Goal: Navigation & Orientation: Find specific page/section

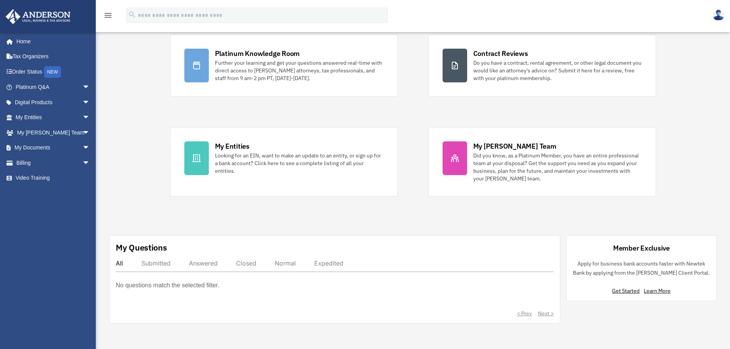
scroll to position [77, 0]
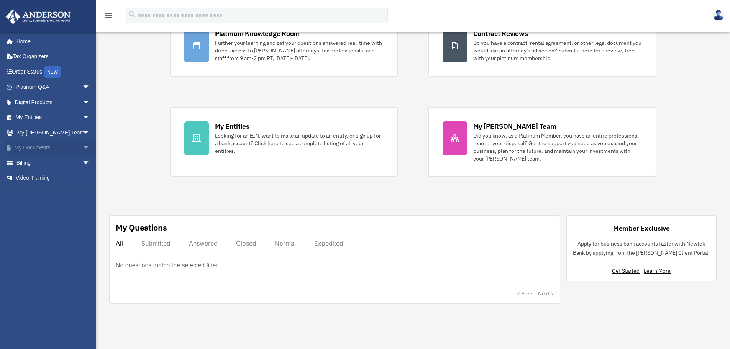
click at [49, 146] on link "My Documents arrow_drop_down" at bounding box center [53, 147] width 96 height 15
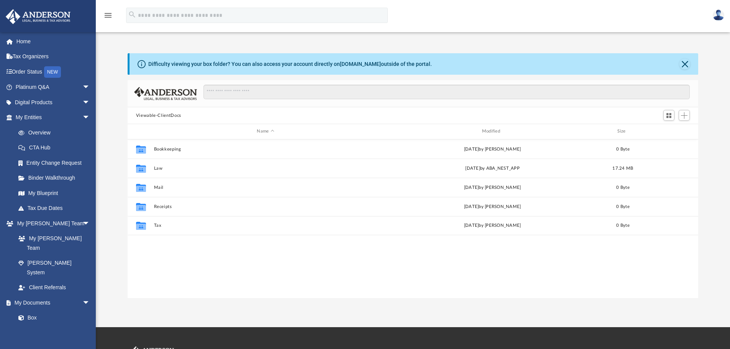
scroll to position [169, 565]
click at [34, 310] on link "Box" at bounding box center [56, 317] width 91 height 15
click at [686, 64] on button "Close" at bounding box center [685, 64] width 11 height 11
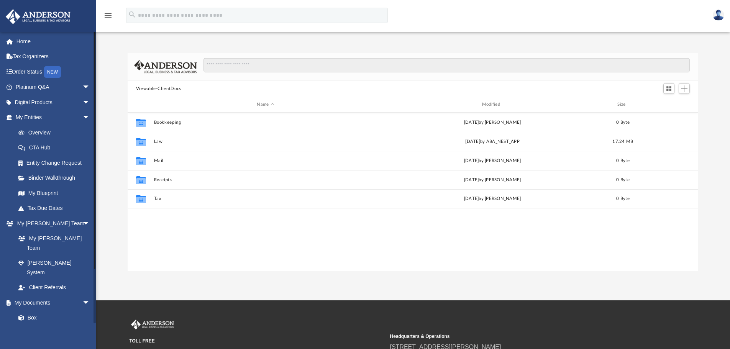
click at [55, 325] on link "Meeting Minutes" at bounding box center [56, 332] width 91 height 15
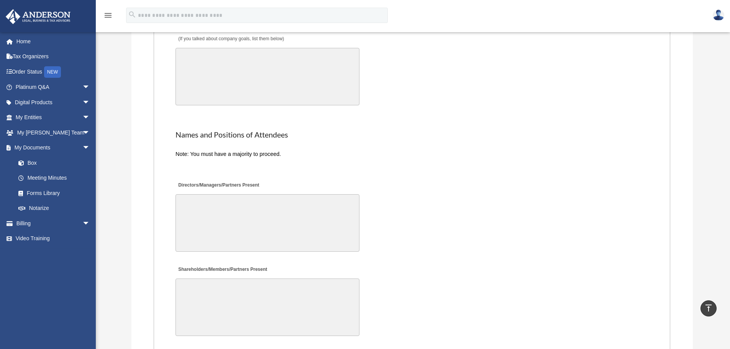
scroll to position [1571, 0]
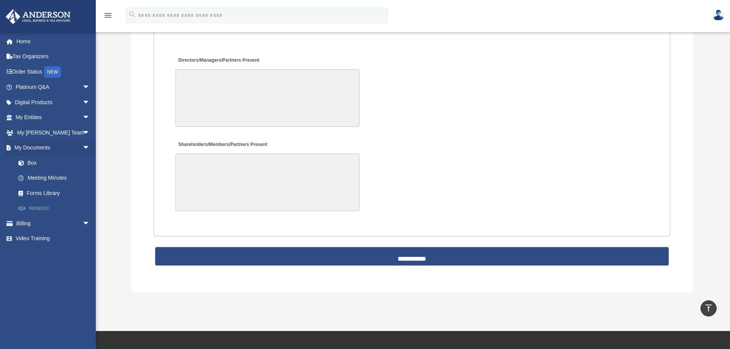
click at [46, 208] on link "Notarize" at bounding box center [56, 208] width 91 height 15
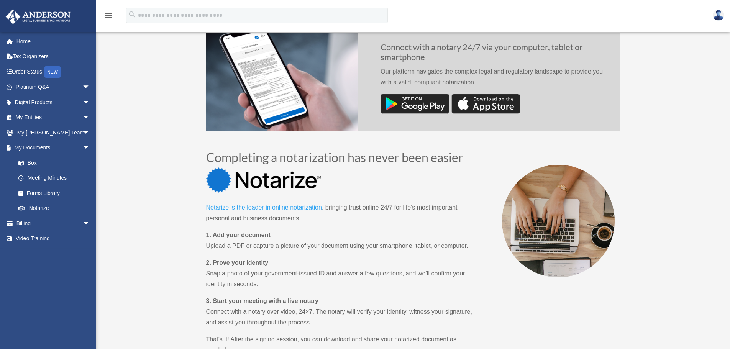
scroll to position [230, 0]
click at [23, 223] on link "Billing arrow_drop_down" at bounding box center [53, 223] width 96 height 15
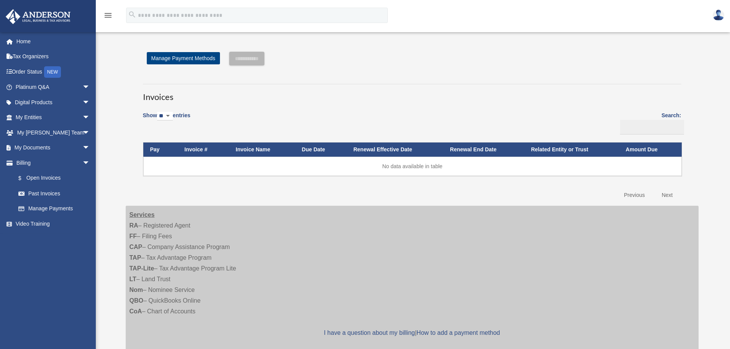
click at [721, 17] on img at bounding box center [718, 15] width 11 height 11
click at [16, 42] on link "Home" at bounding box center [53, 41] width 96 height 15
